Goal: Find specific page/section: Find specific page/section

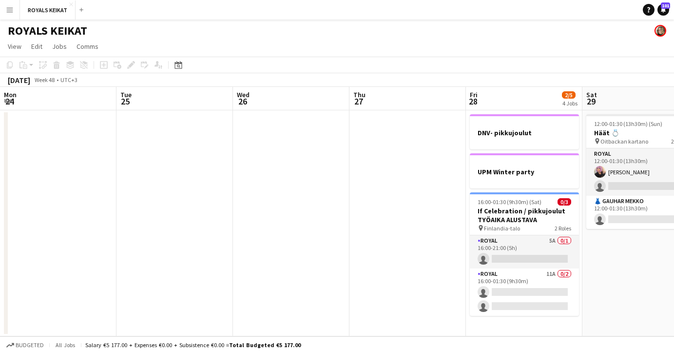
scroll to position [0, 308]
